Goal: Information Seeking & Learning: Learn about a topic

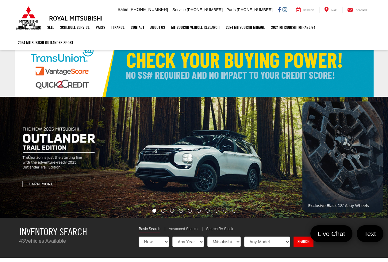
select select "Mitsubishi"
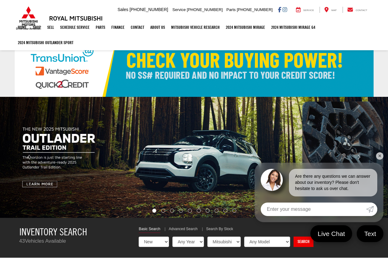
click at [379, 155] on link "✕" at bounding box center [379, 155] width 7 height 7
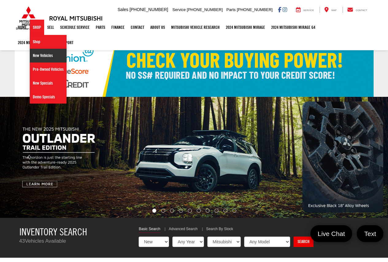
click at [46, 58] on link "New Vehicles" at bounding box center [48, 56] width 37 height 14
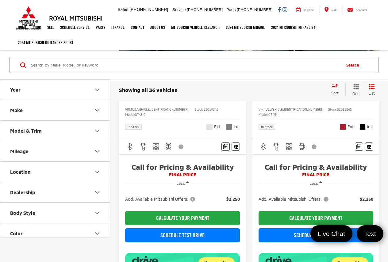
scroll to position [123, 0]
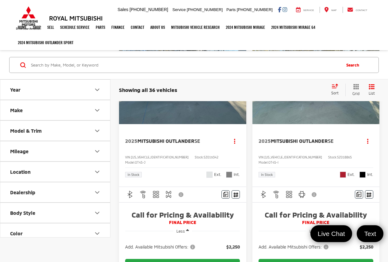
scroll to position [47, 0]
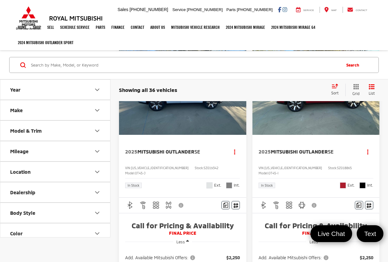
click at [310, 118] on img "2025 Mitsubishi Outlander SE 0" at bounding box center [316, 87] width 128 height 96
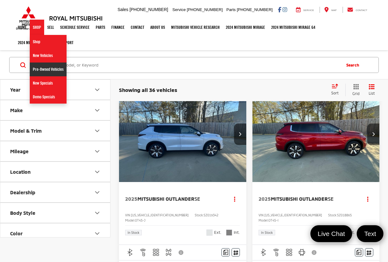
click at [47, 69] on link "Pre-Owned Vehicles" at bounding box center [48, 70] width 37 height 14
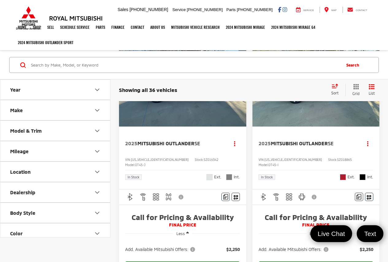
scroll to position [61, 0]
